Goal: Find specific page/section: Find specific page/section

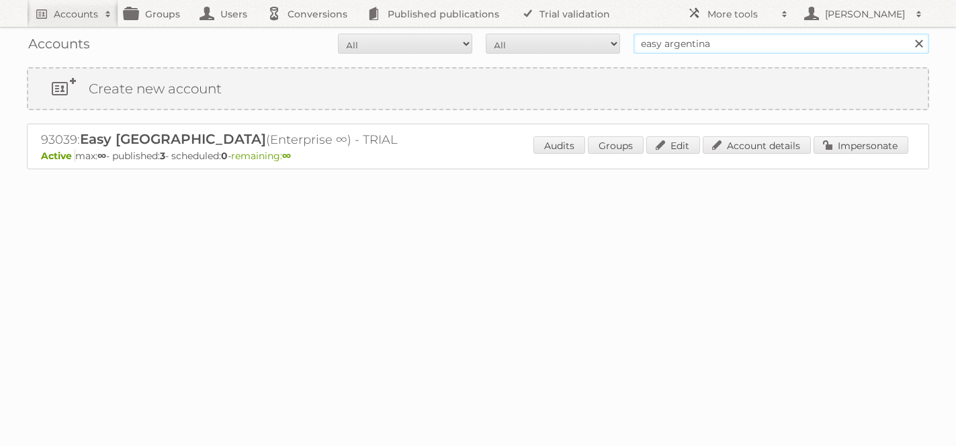
click at [698, 45] on input "easy argentina" at bounding box center [782, 44] width 296 height 20
type input "soriana"
click at [908, 34] on input "Search" at bounding box center [918, 44] width 20 height 20
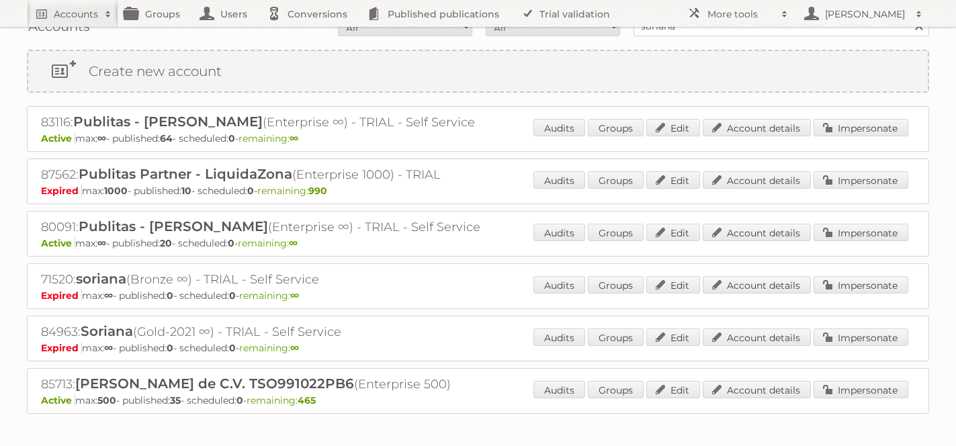
scroll to position [19, 0]
